Goal: Find specific page/section: Find specific page/section

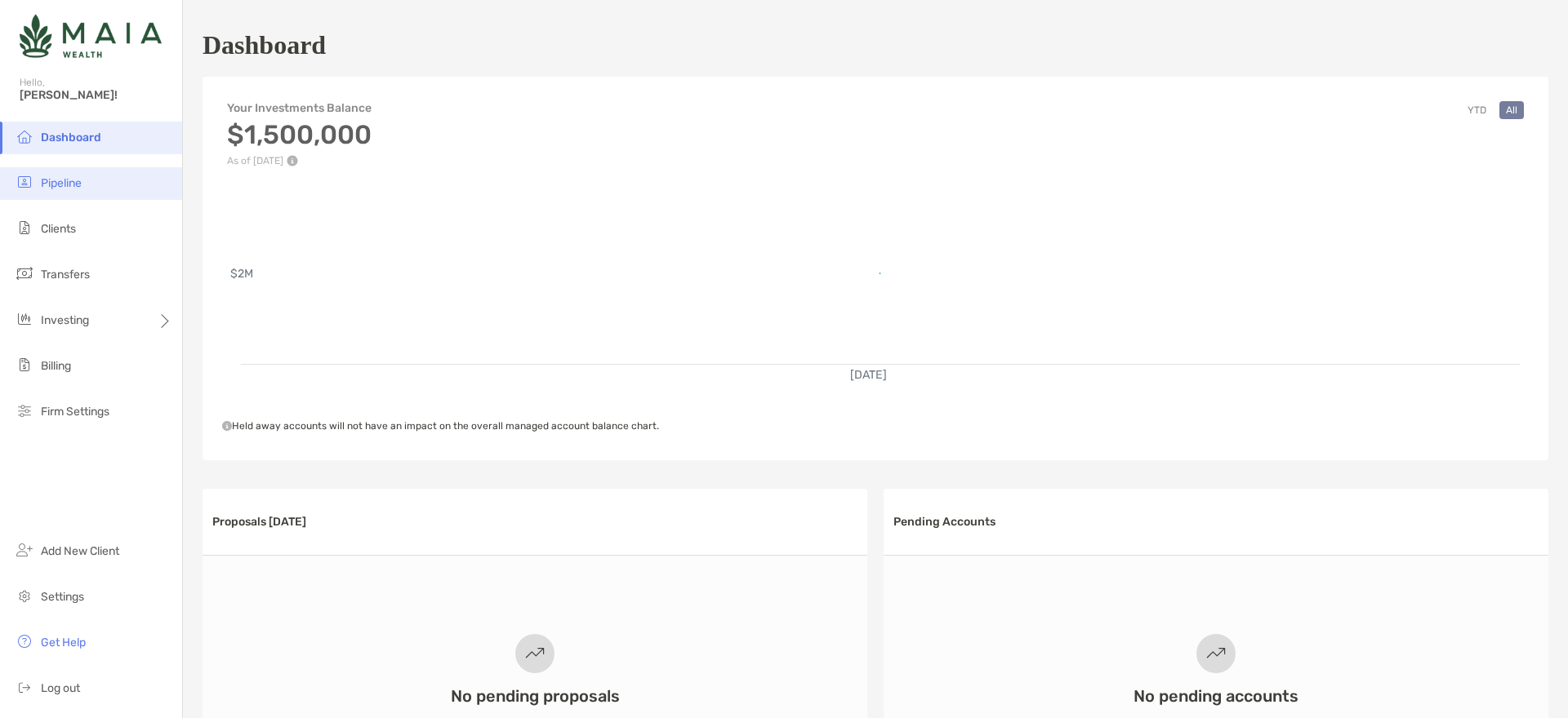
click at [70, 184] on span "Pipeline" at bounding box center [61, 183] width 41 height 14
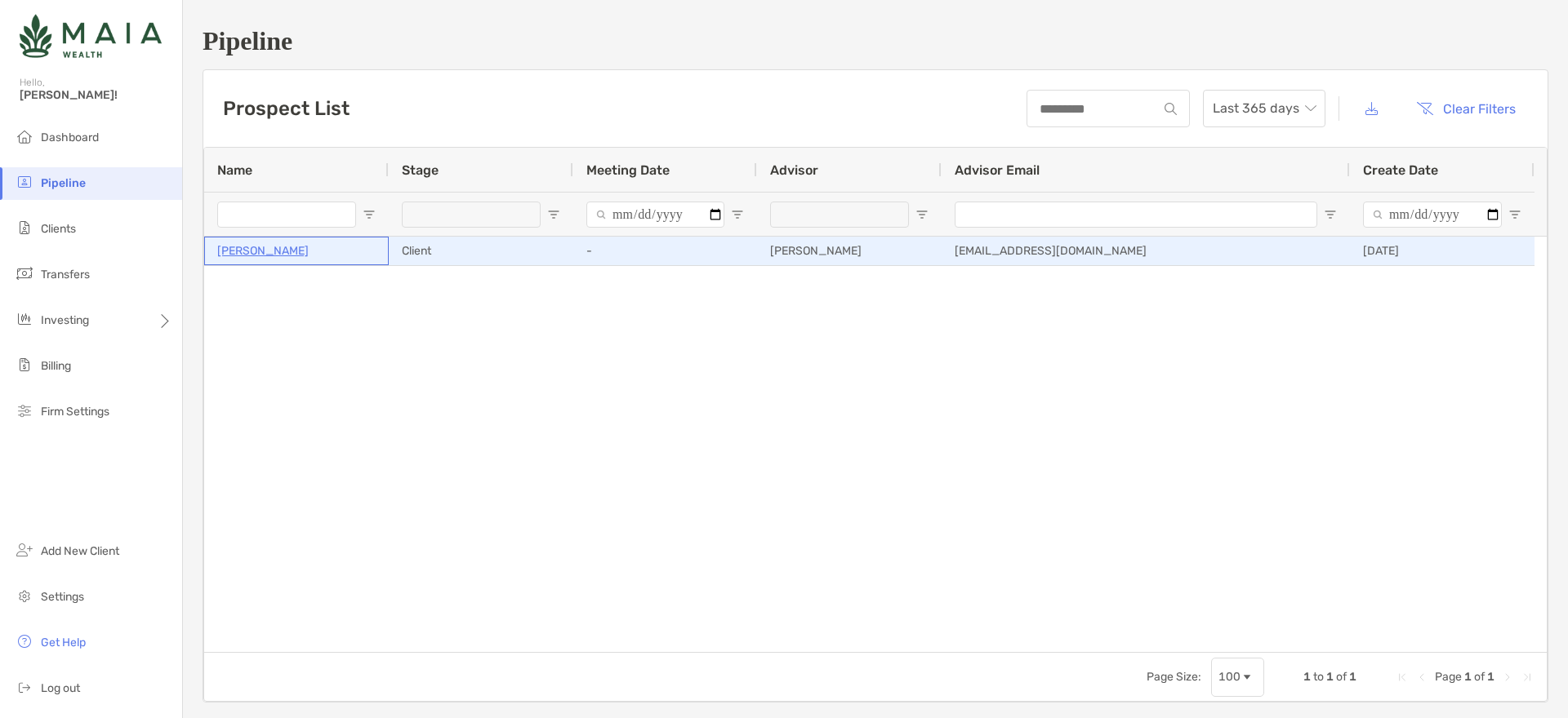
click at [237, 255] on p "[PERSON_NAME]" at bounding box center [263, 251] width 92 height 20
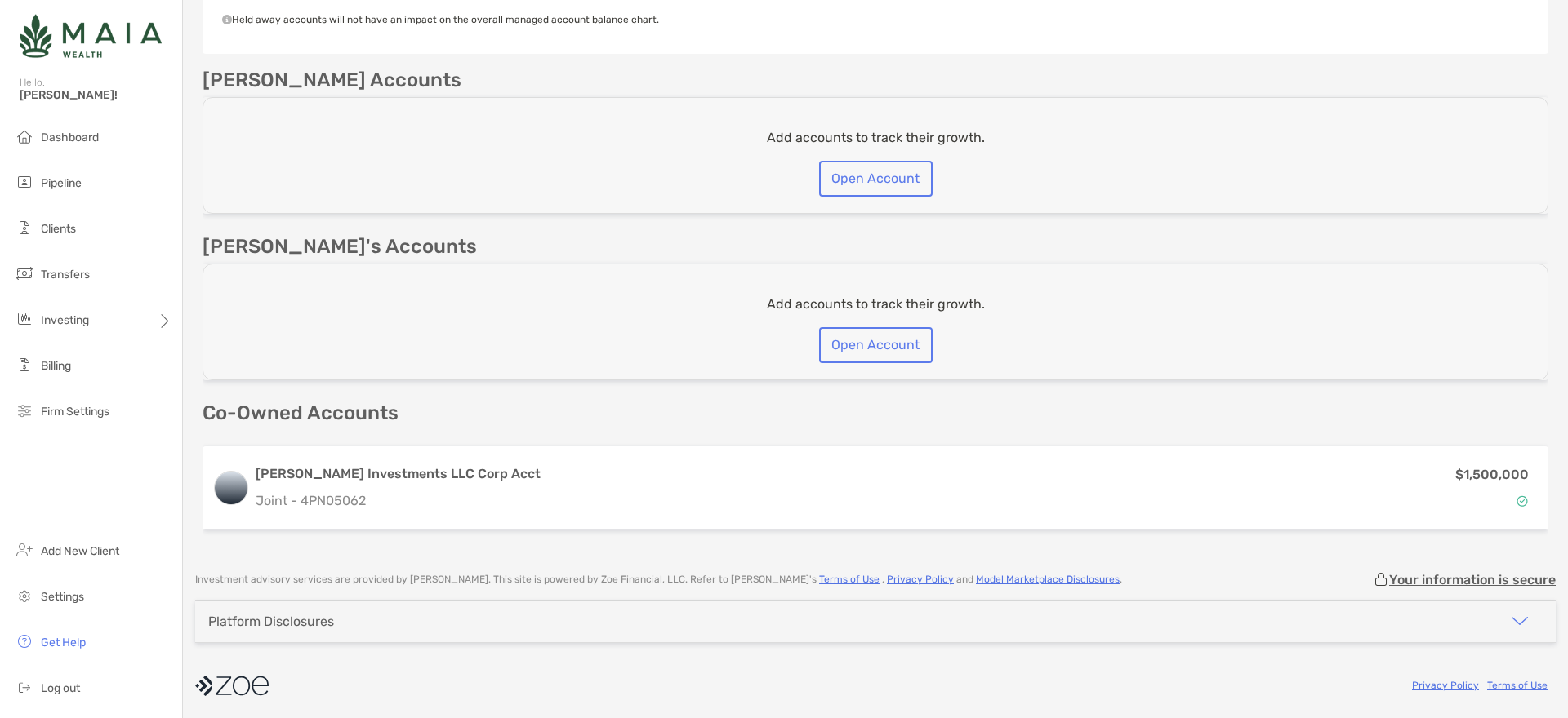
scroll to position [532, 0]
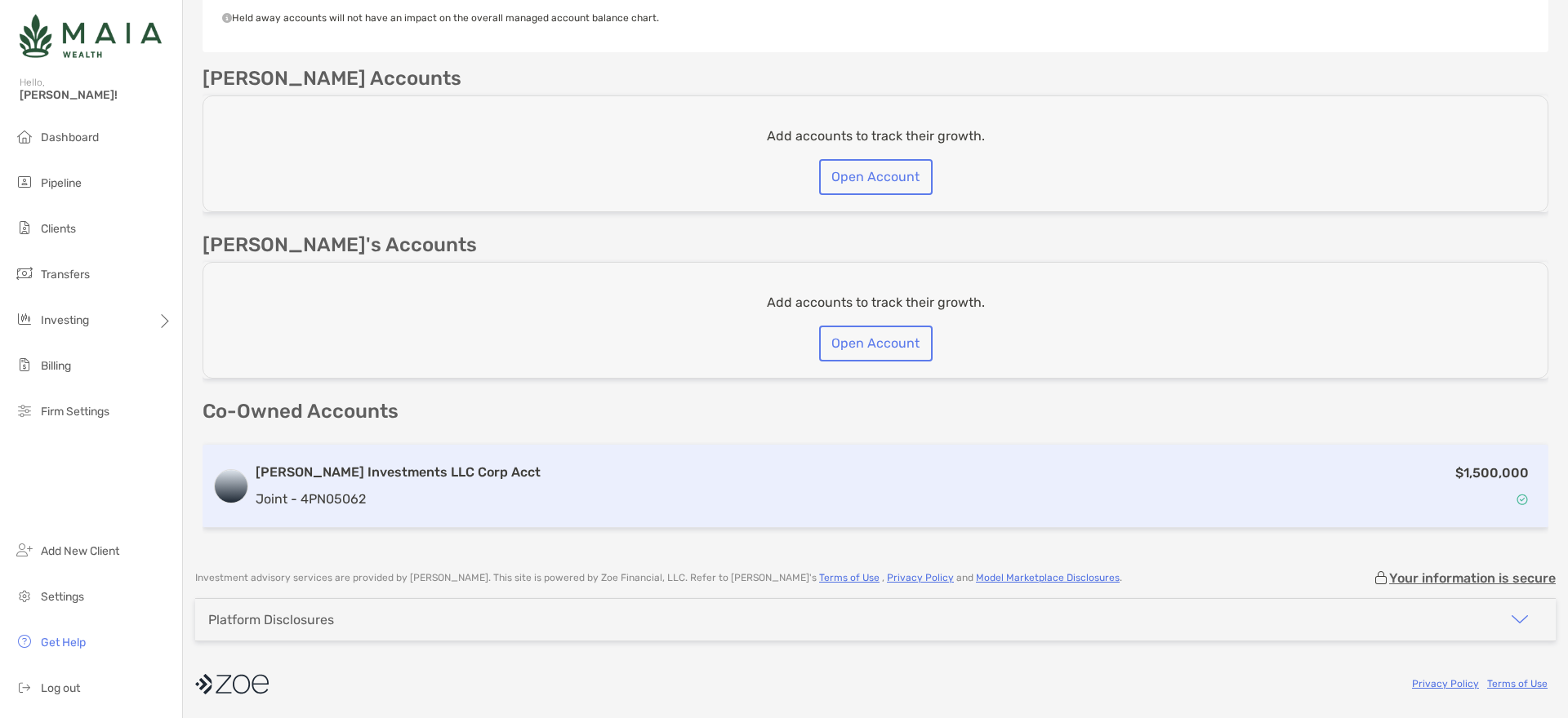
click at [353, 474] on h3 "[PERSON_NAME] Investments LLC Corp Acct" at bounding box center [398, 472] width 285 height 19
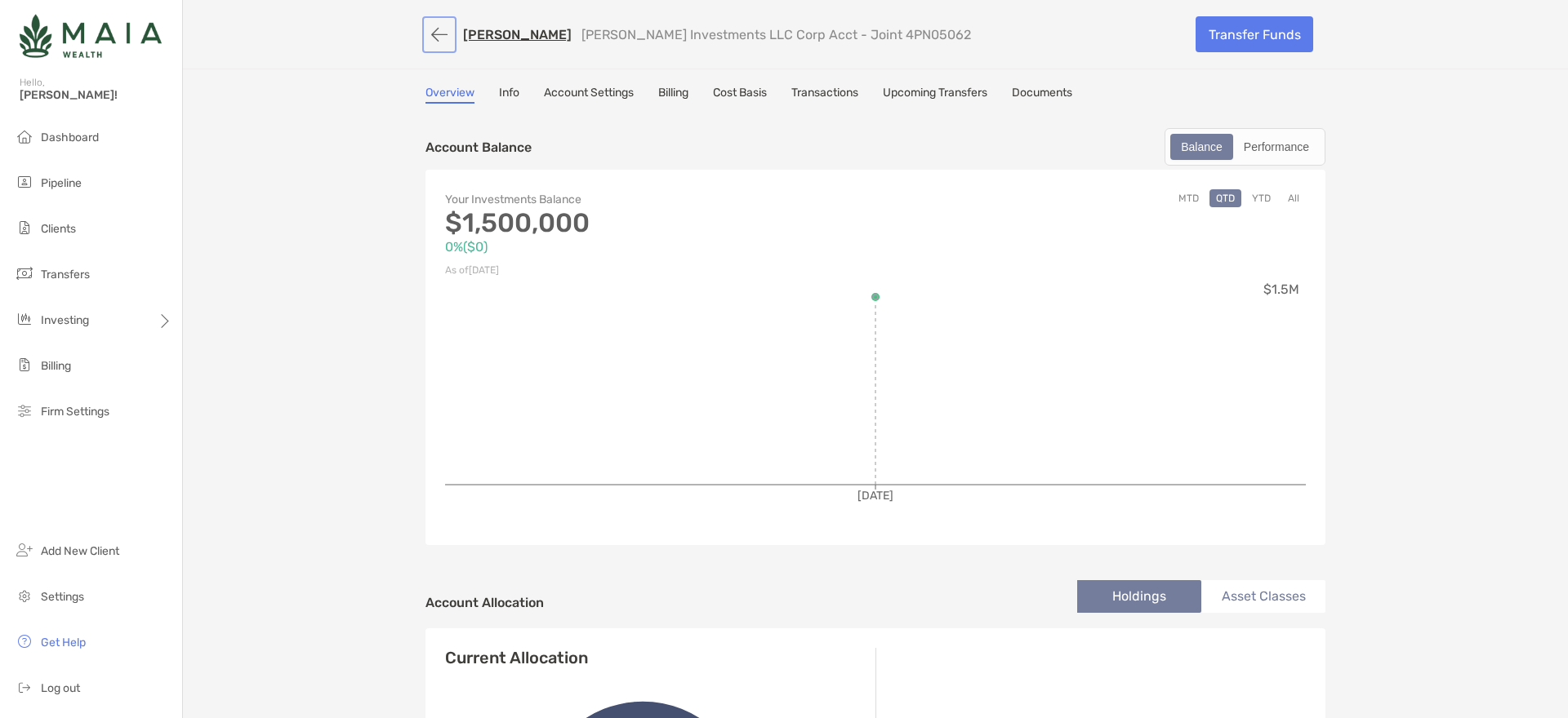
click at [426, 31] on button "button" at bounding box center [439, 35] width 28 height 31
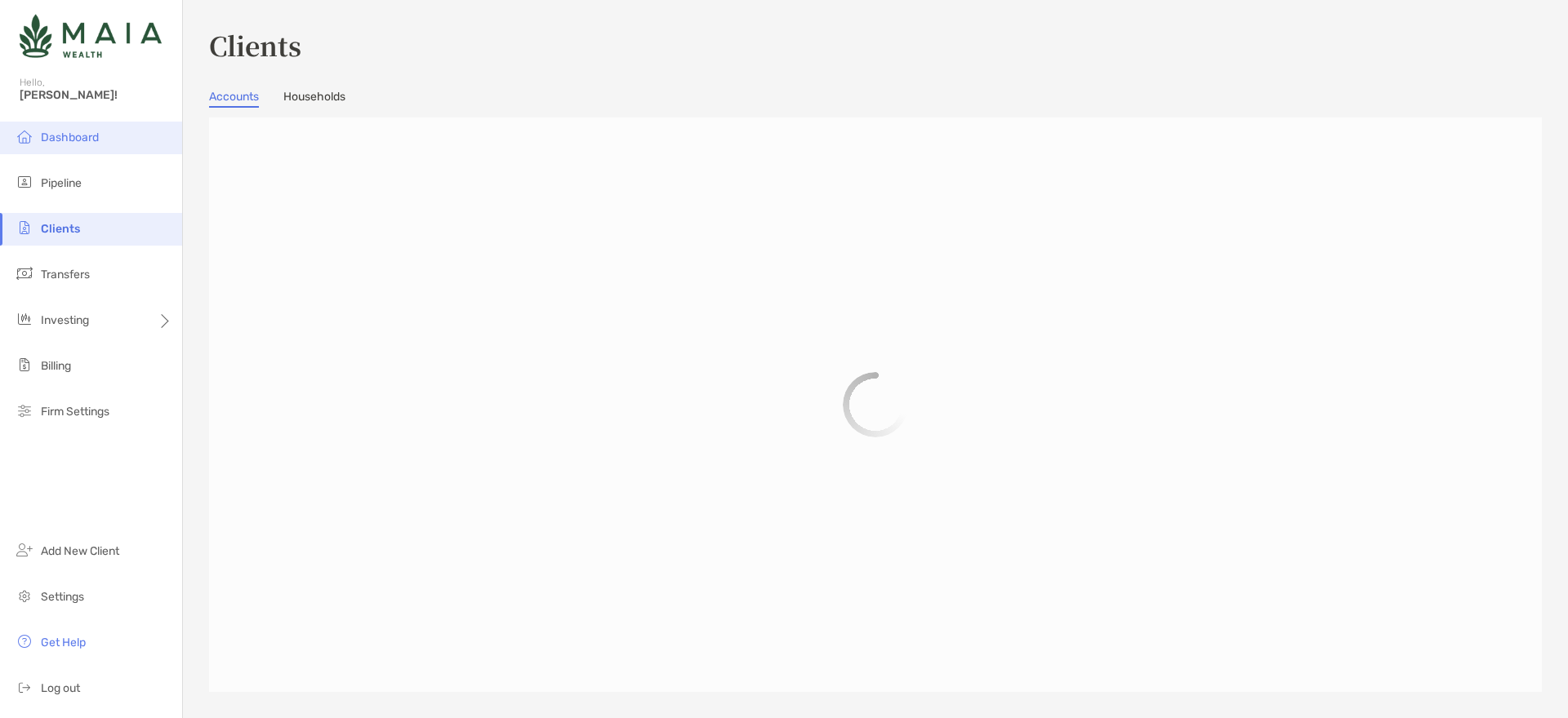
click at [91, 131] on span "Dashboard" at bounding box center [70, 137] width 58 height 14
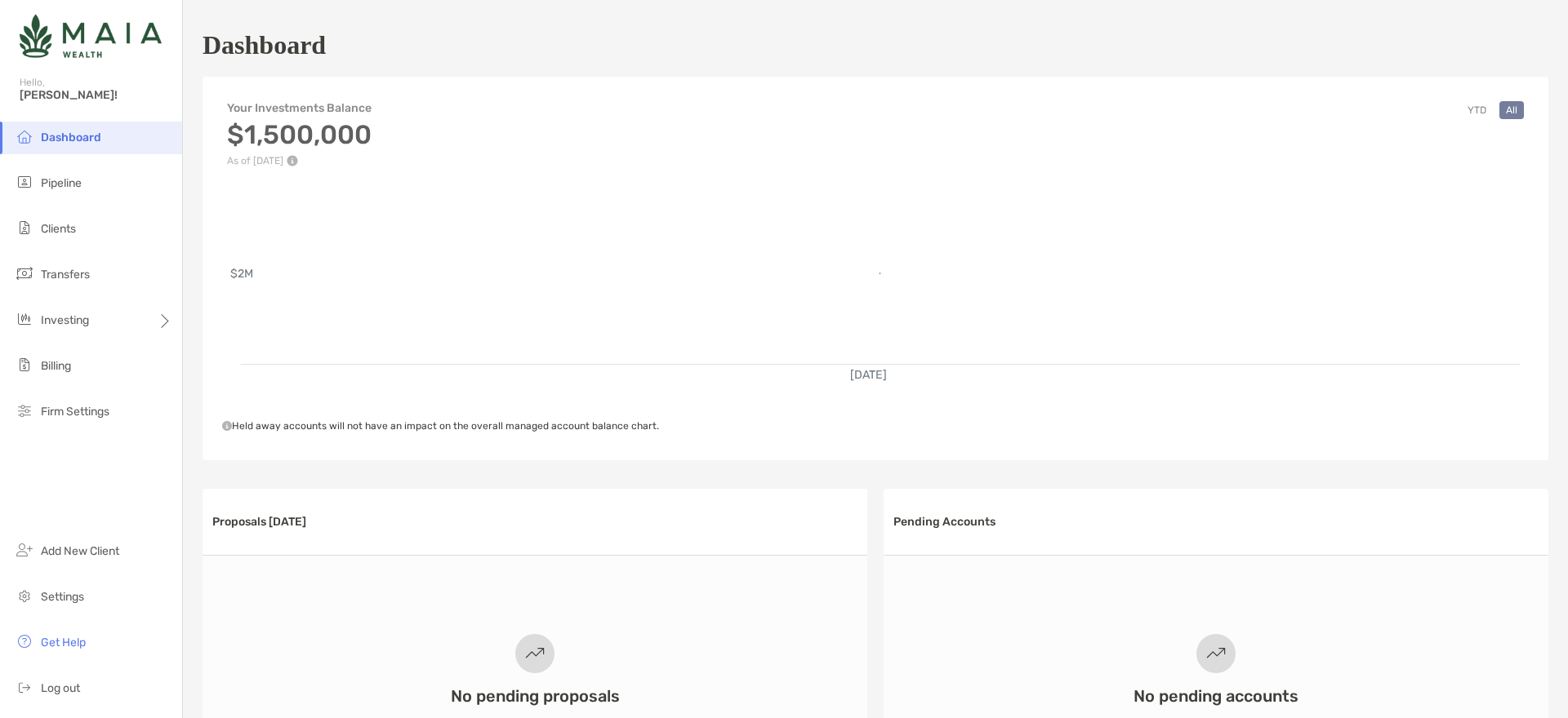
click at [79, 140] on span "Dashboard" at bounding box center [70, 137] width 60 height 14
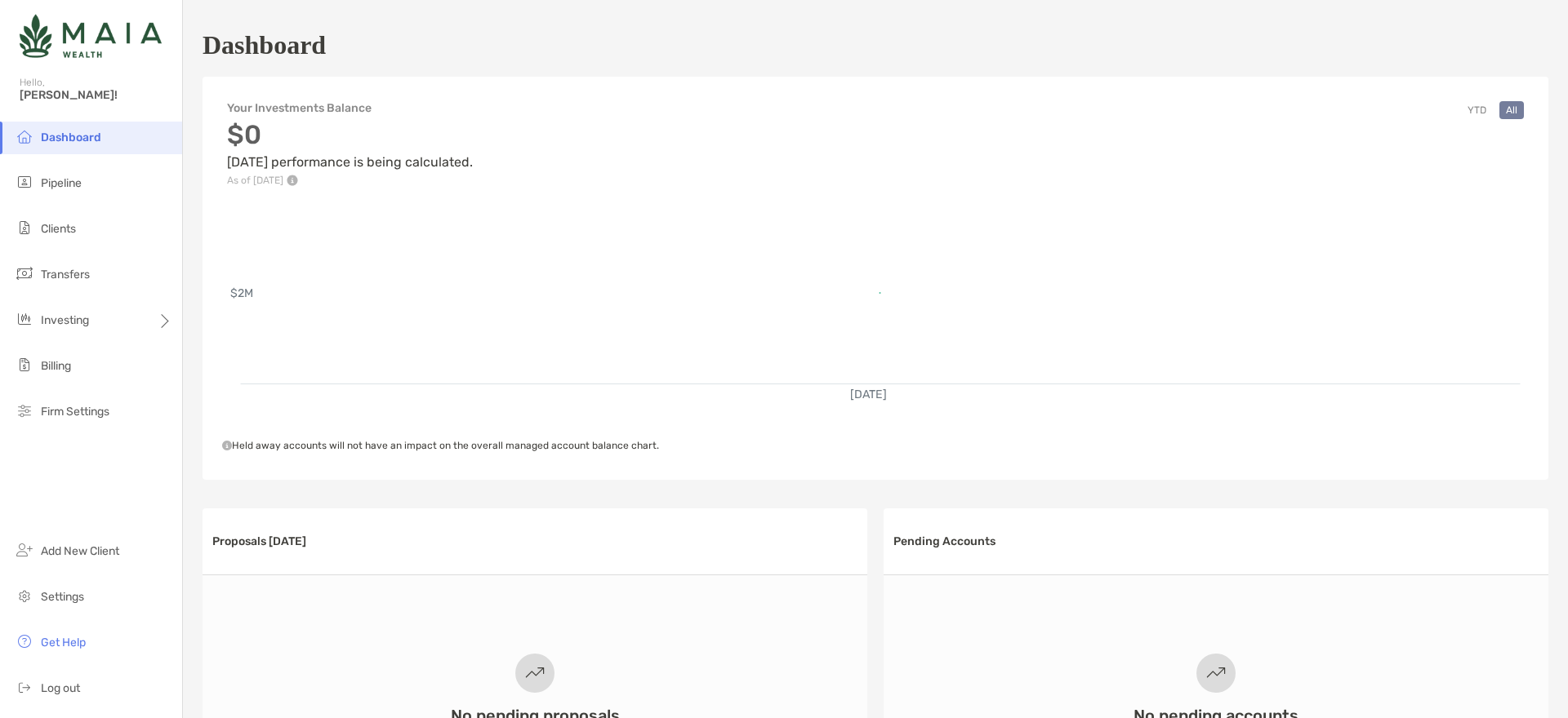
click at [78, 121] on li "Dashboard" at bounding box center [91, 137] width 182 height 33
click at [77, 135] on span "Dashboard" at bounding box center [70, 137] width 60 height 14
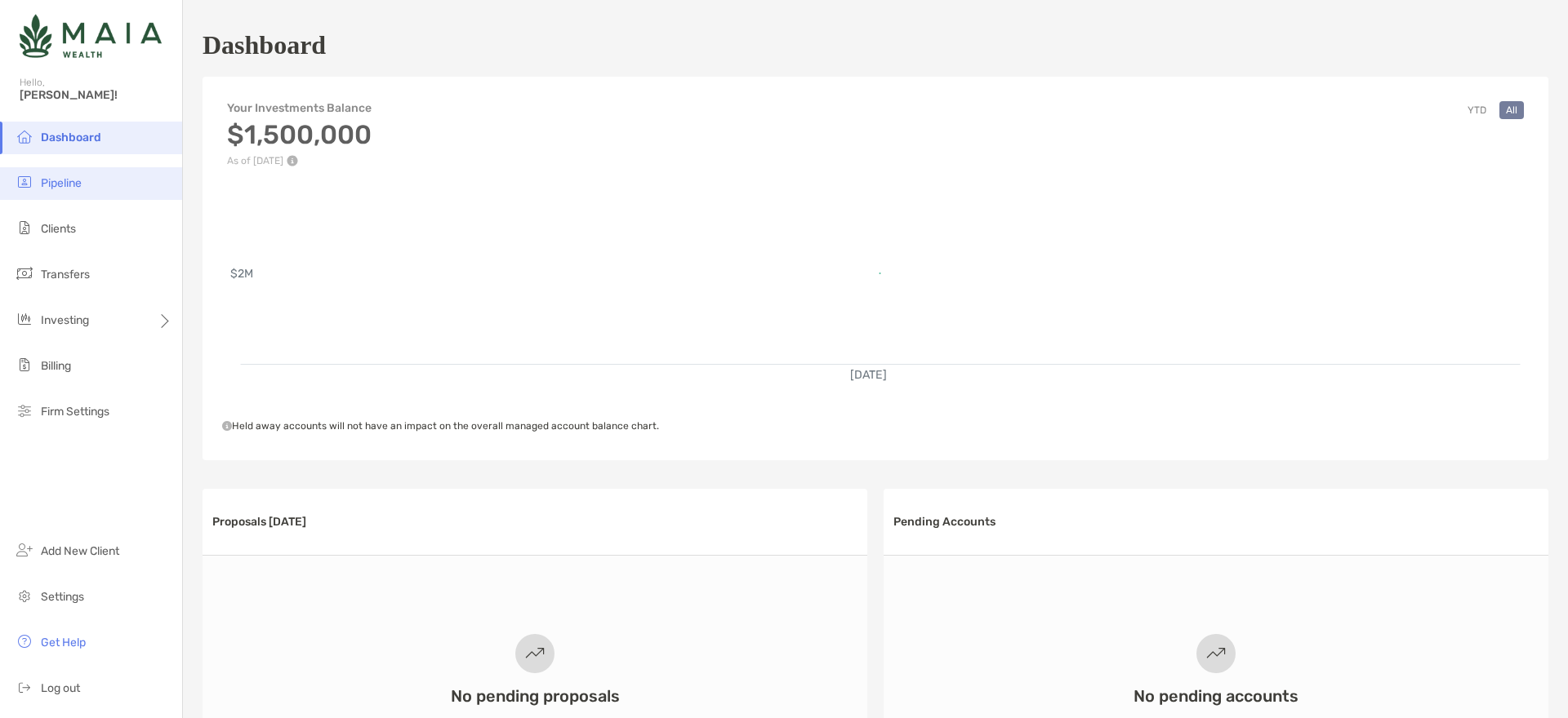
click at [105, 189] on li "Pipeline" at bounding box center [91, 183] width 182 height 33
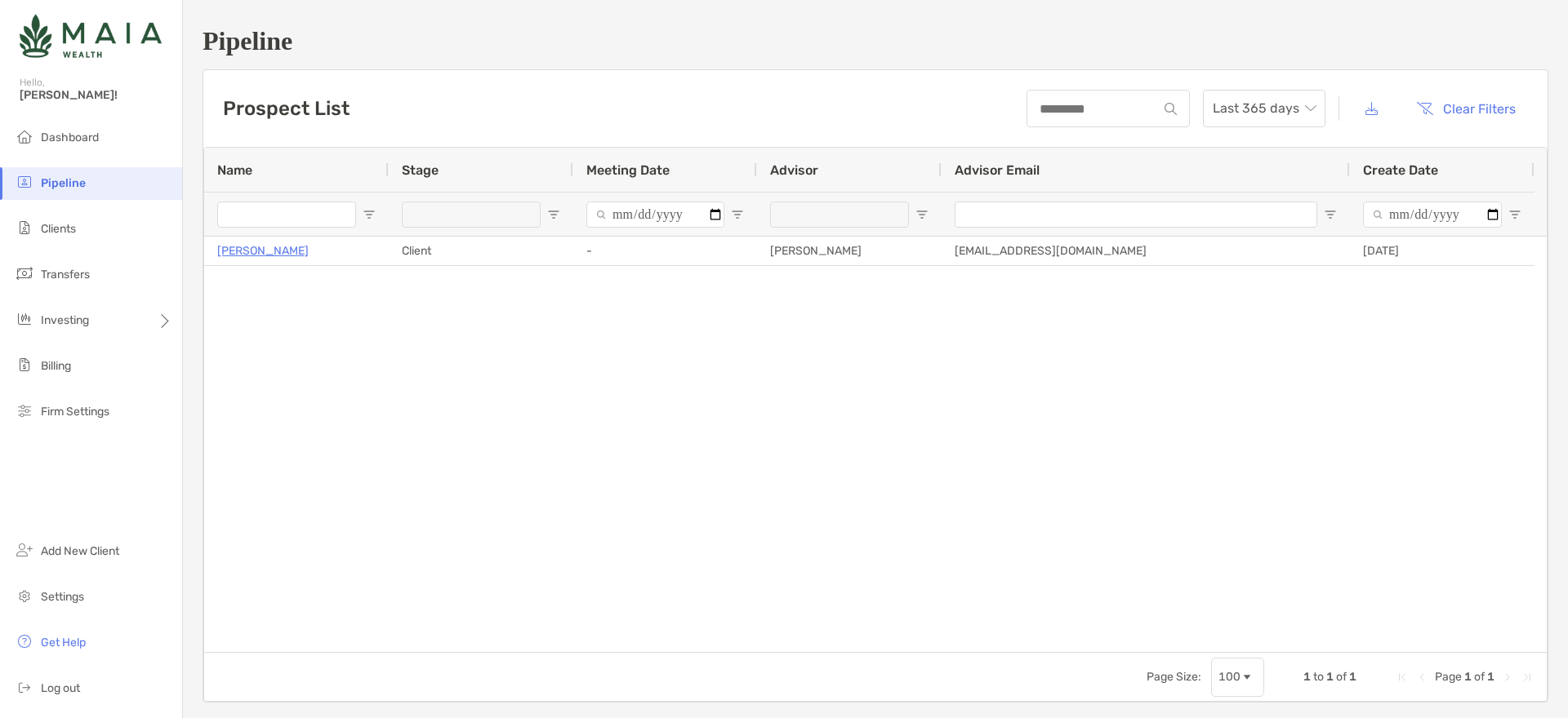
click at [119, 157] on ul "Dashboard Pipeline Clients Transfers Investing Billing Firm Settings" at bounding box center [91, 281] width 182 height 320
click at [120, 147] on li "Dashboard" at bounding box center [91, 137] width 182 height 33
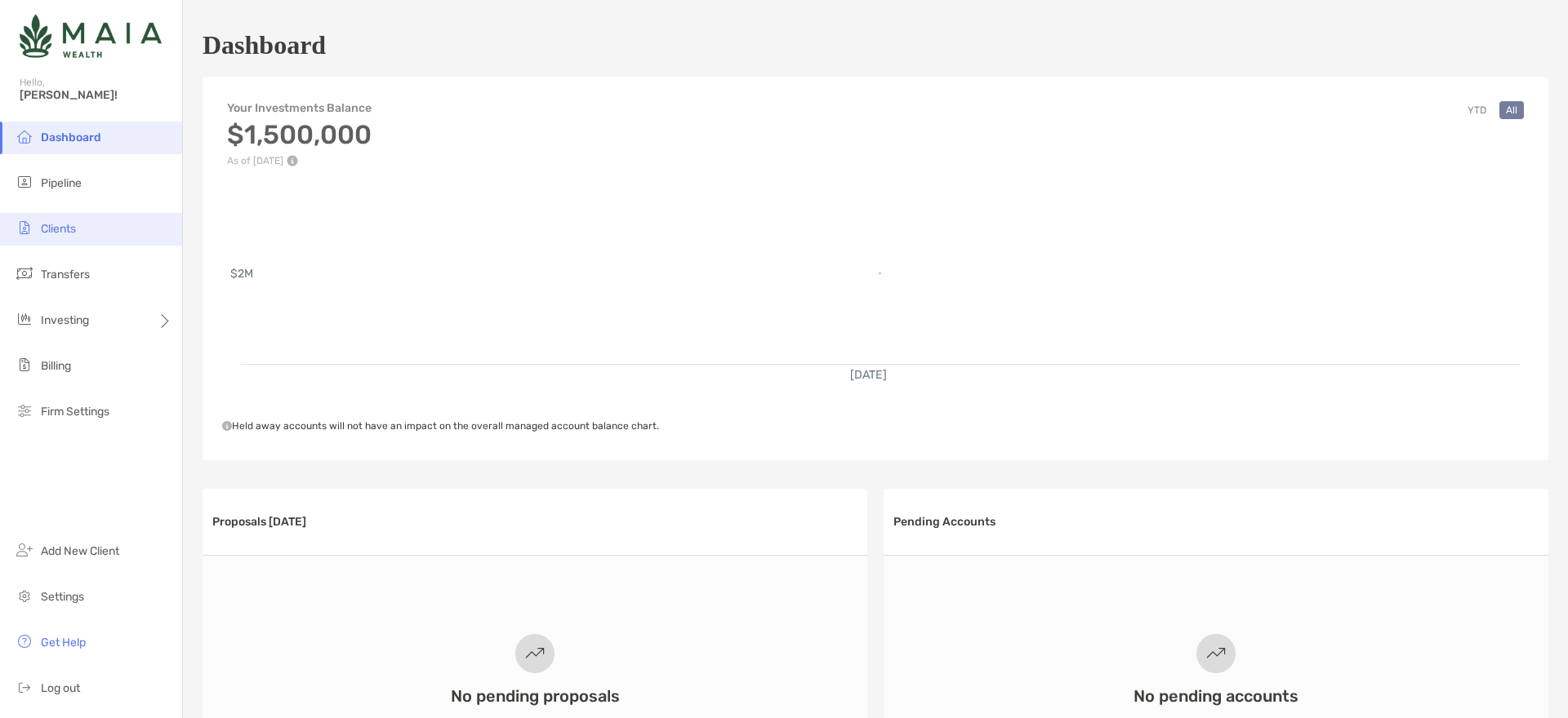
click at [91, 225] on li "Clients" at bounding box center [91, 229] width 182 height 33
